Goal: Find specific fact: Find specific fact

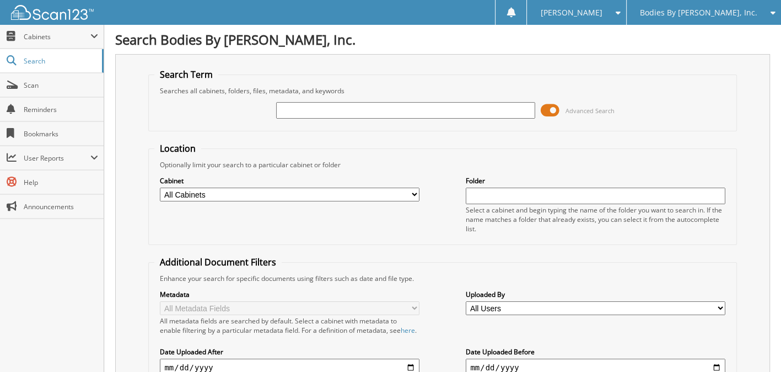
click at [337, 105] on input "text" at bounding box center [405, 110] width 259 height 17
type input "11895"
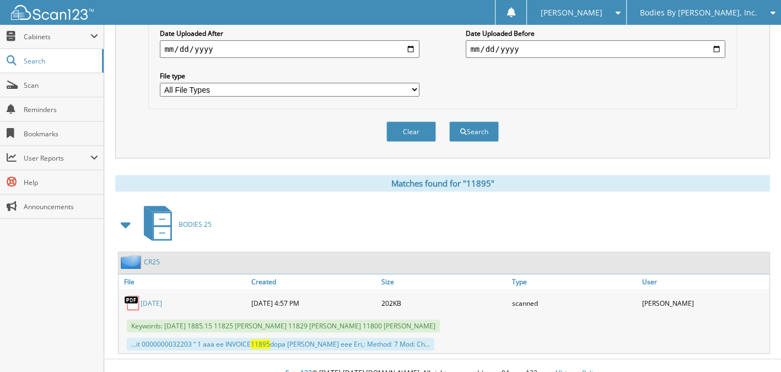
scroll to position [329, 0]
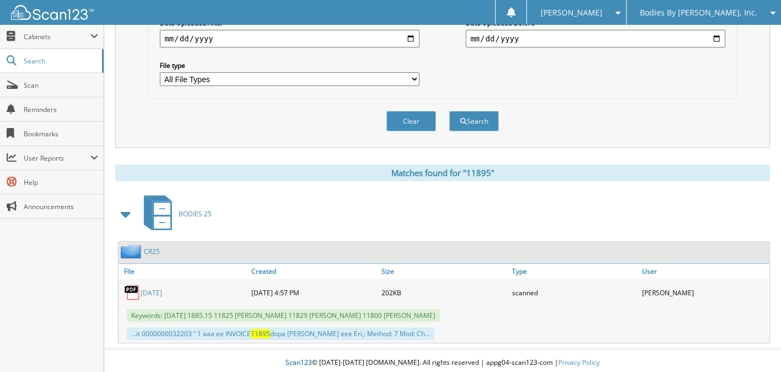
click at [162, 291] on link "[DATE]" at bounding box center [152, 292] width 22 height 9
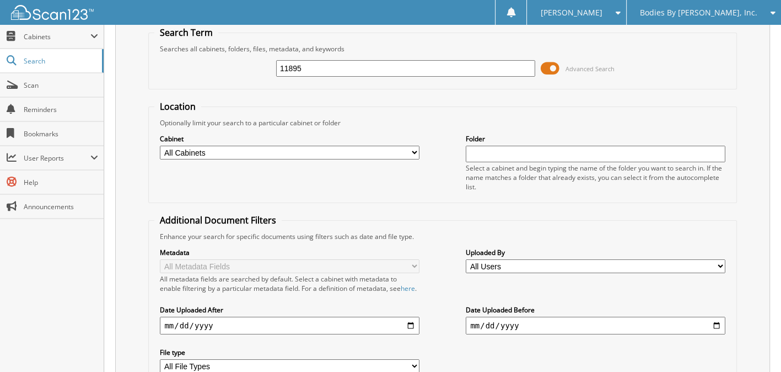
scroll to position [0, 0]
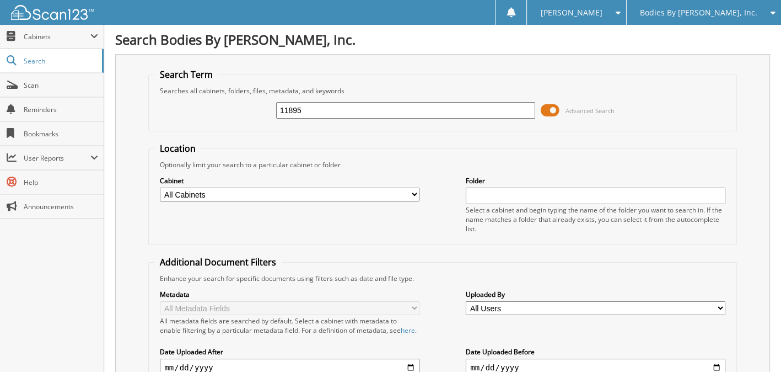
drag, startPoint x: 310, startPoint y: 112, endPoint x: 258, endPoint y: 109, distance: 52.5
click at [259, 109] on div "11895 Advanced Search" at bounding box center [442, 110] width 576 height 30
type input "5505.55"
drag, startPoint x: 321, startPoint y: 109, endPoint x: 223, endPoint y: 113, distance: 98.2
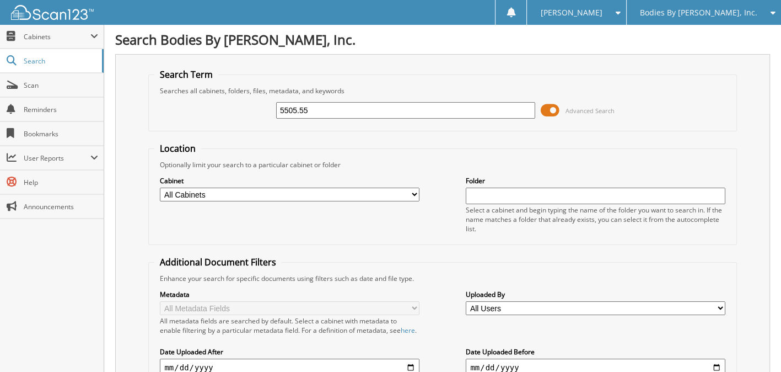
click at [222, 113] on div "5505.55 Advanced Search" at bounding box center [442, 110] width 576 height 30
type input "6088.01"
drag, startPoint x: 234, startPoint y: 103, endPoint x: 214, endPoint y: 105, distance: 20.0
click at [223, 102] on div "6088.01 Advanced Search" at bounding box center [442, 110] width 576 height 30
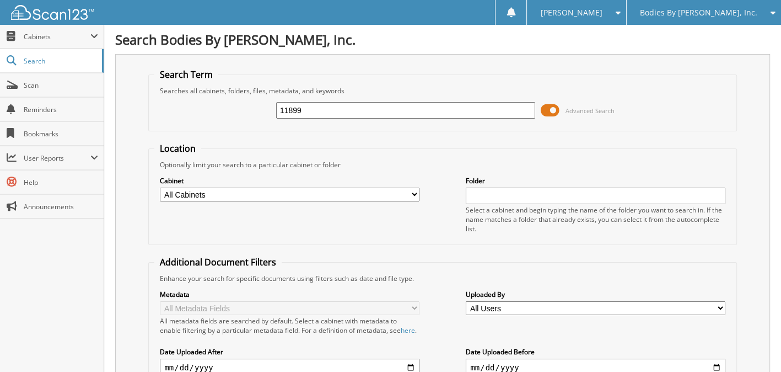
type input "11899"
